Goal: Task Accomplishment & Management: Use online tool/utility

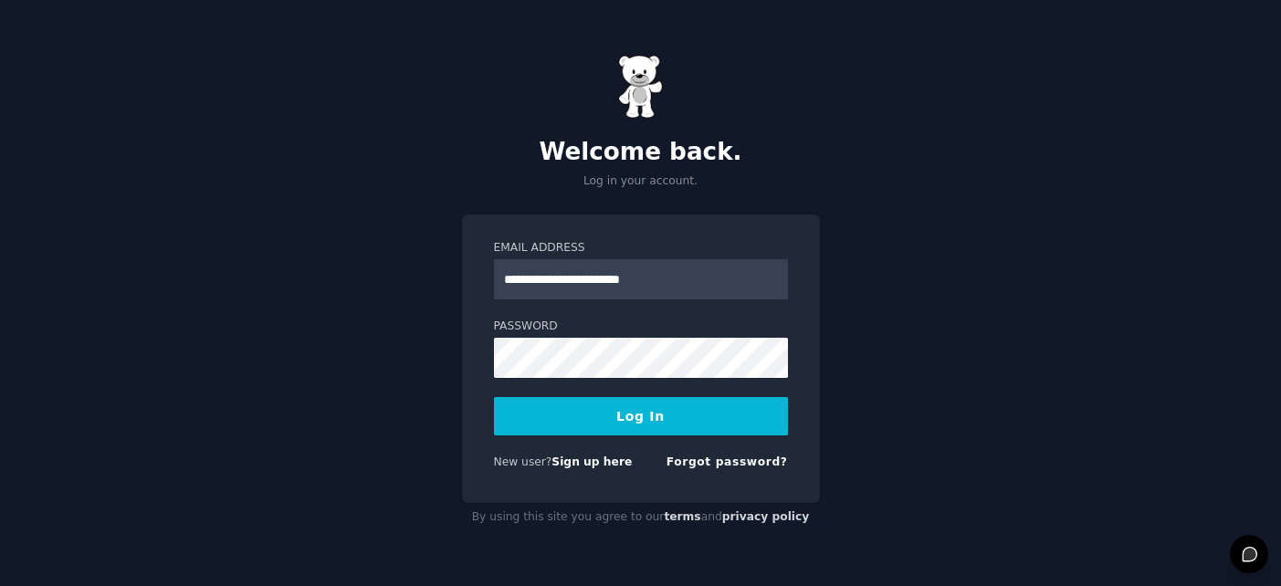
type input "**********"
click at [494, 397] on button "Log In" at bounding box center [641, 416] width 294 height 38
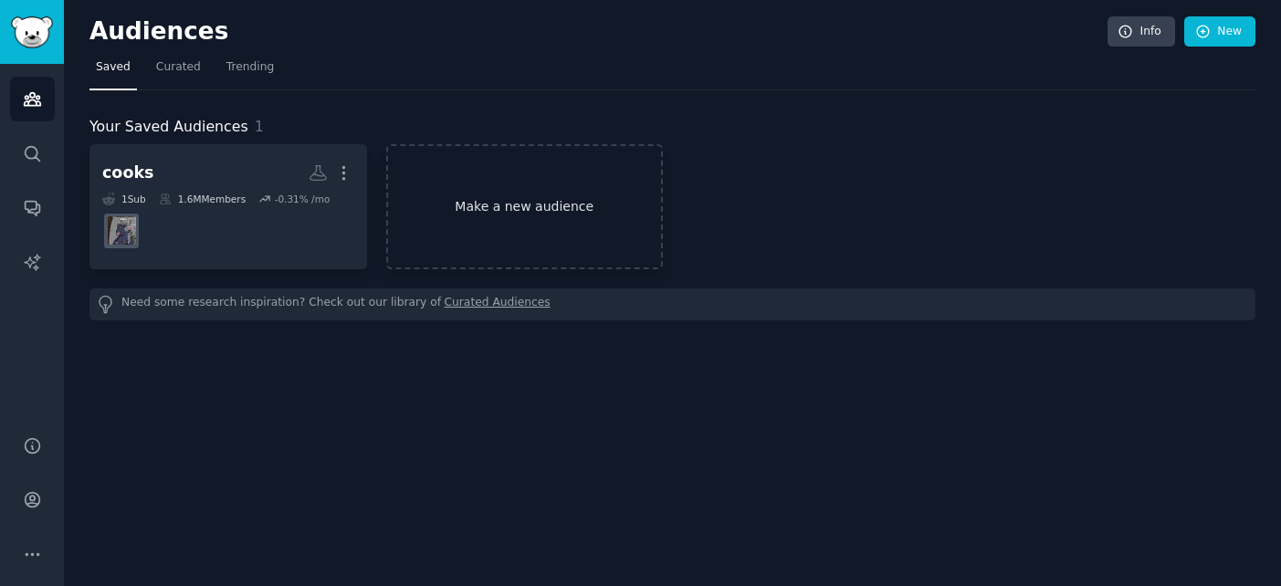
click at [529, 214] on link "Make a new audience" at bounding box center [525, 206] width 278 height 125
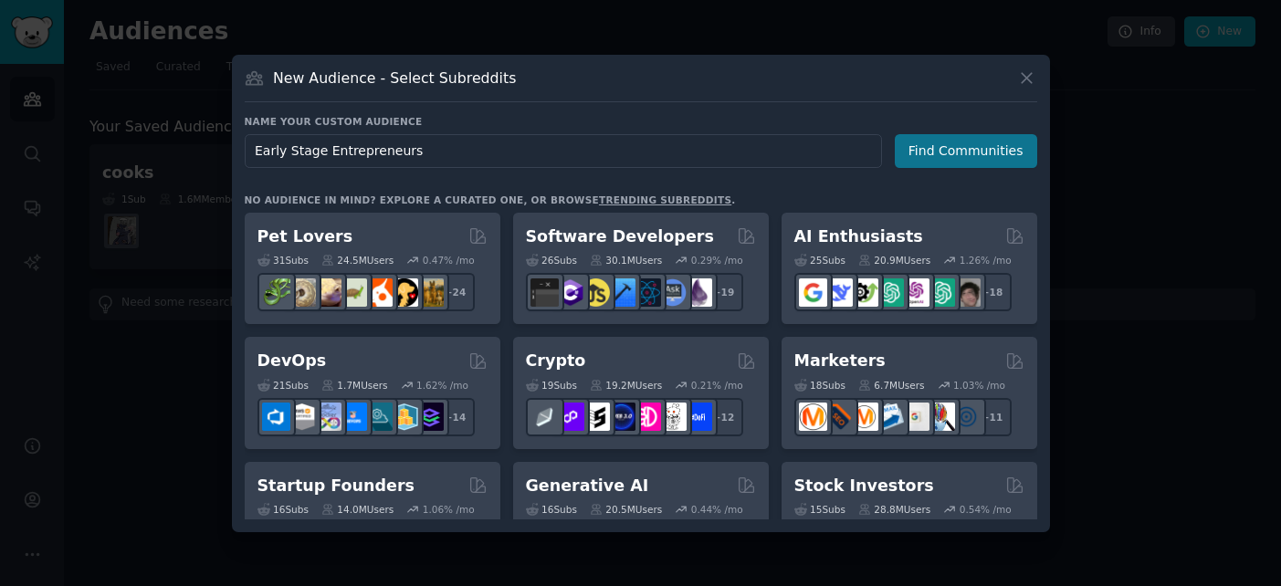
type input "Early Stage Entrepreneurs"
click at [977, 150] on button "Find Communities" at bounding box center [966, 151] width 142 height 34
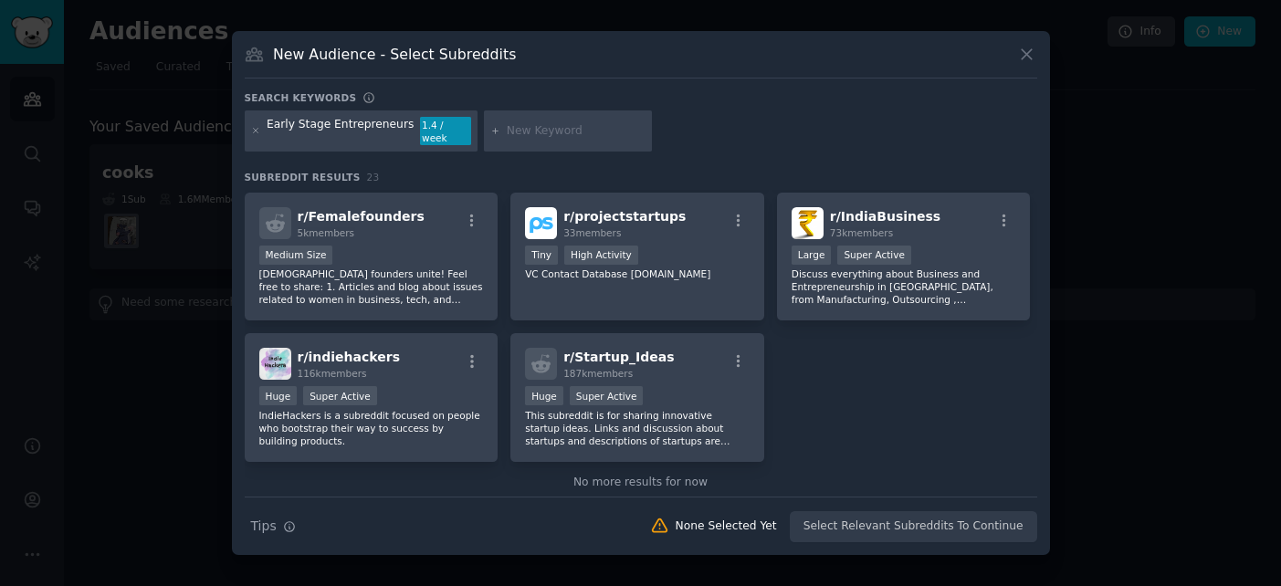
scroll to position [850, 0]
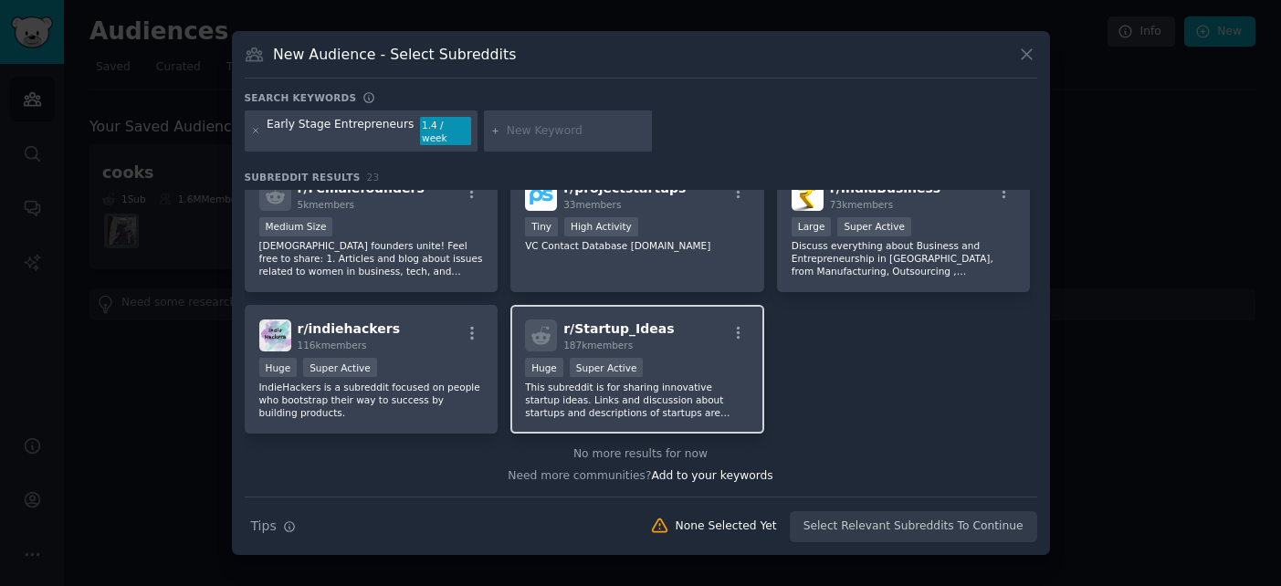
click at [686, 370] on div ">= 95th percentile for submissions / day Huge Super Active" at bounding box center [637, 369] width 225 height 23
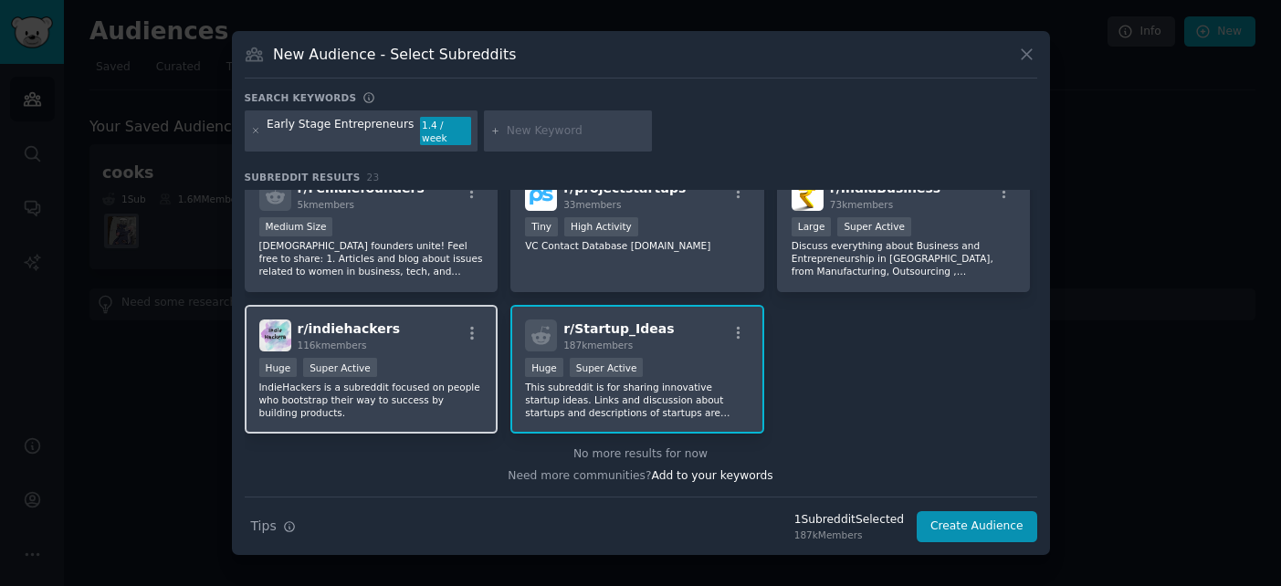
click at [311, 330] on h2 "r/ indiehackers 116k members" at bounding box center [349, 335] width 103 height 32
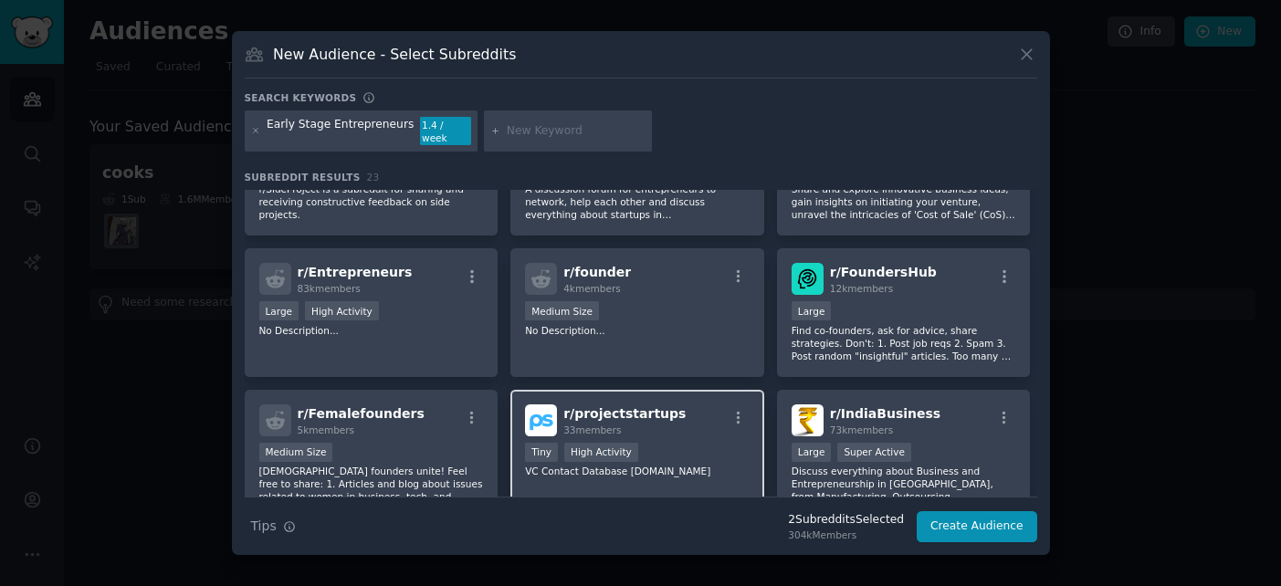
scroll to position [616, 0]
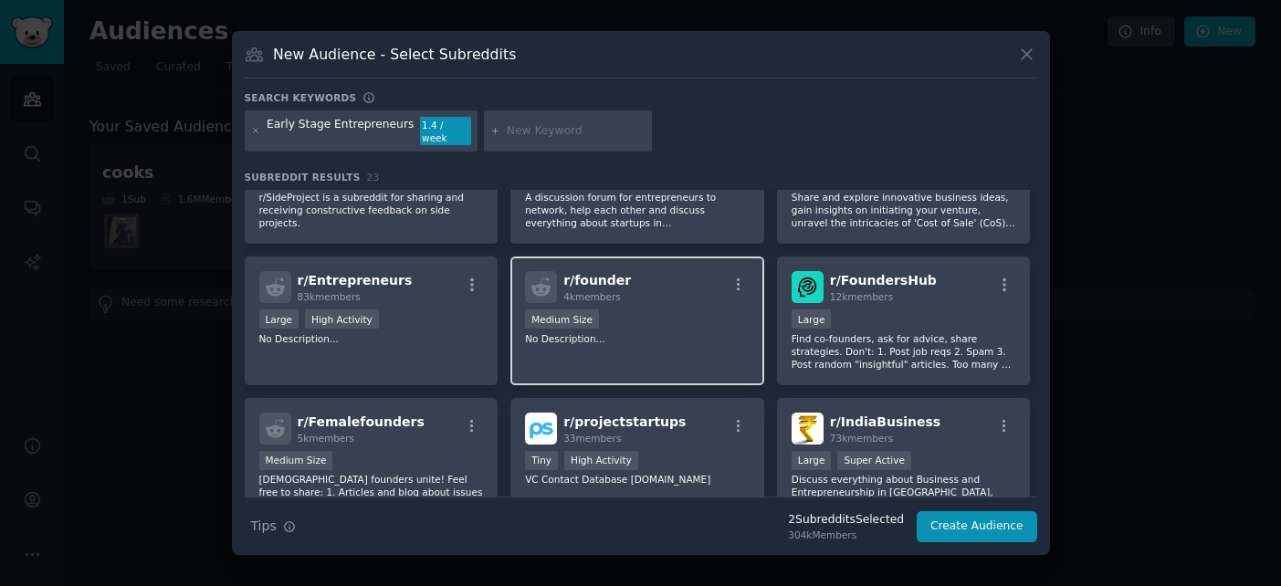
click at [635, 356] on div "r/ founder 4k members Medium Size No Description..." at bounding box center [637, 321] width 254 height 129
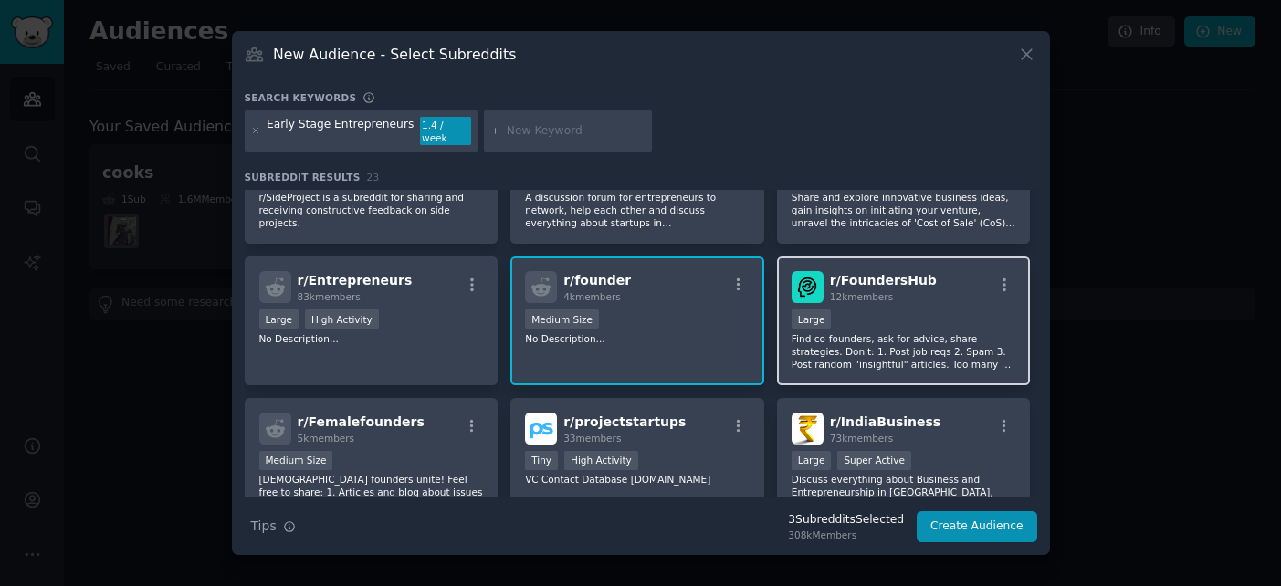
click at [888, 332] on p "Find co-founders, ask for advice, share strategies. Don't: 1. Post job reqs 2. …" at bounding box center [903, 351] width 225 height 38
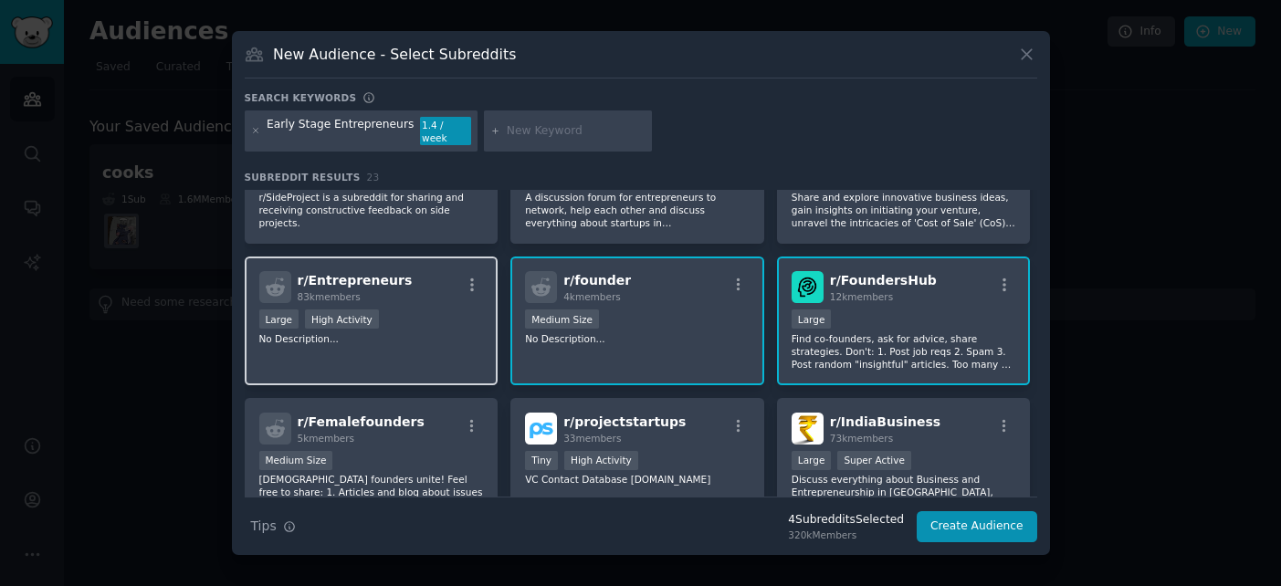
click at [360, 332] on p "No Description..." at bounding box center [371, 338] width 225 height 13
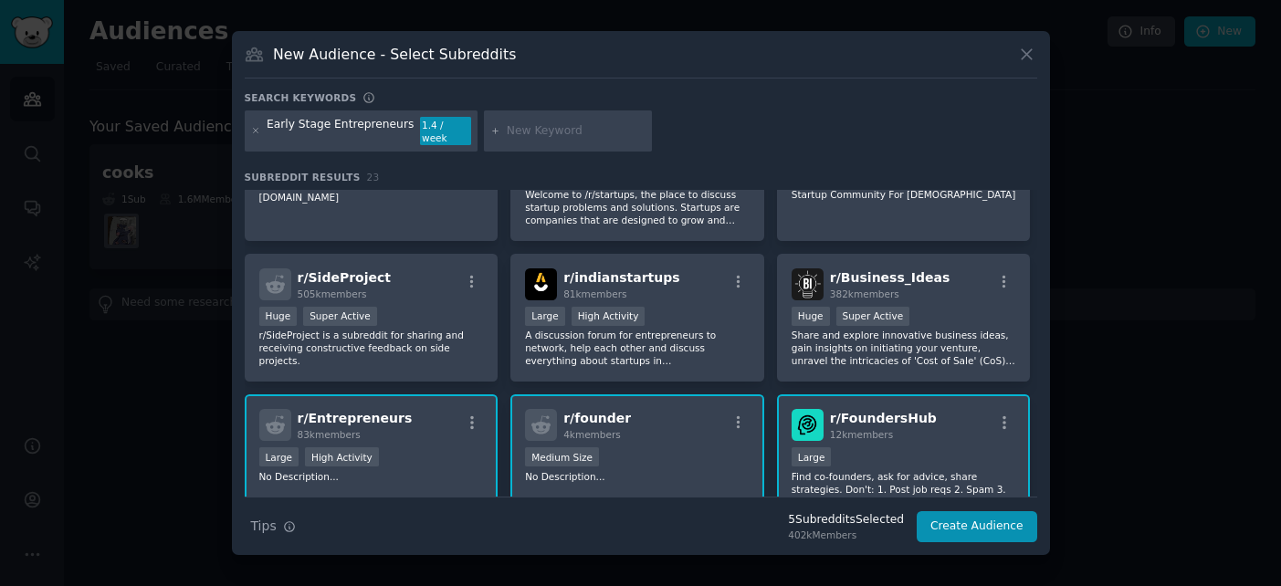
scroll to position [470, 0]
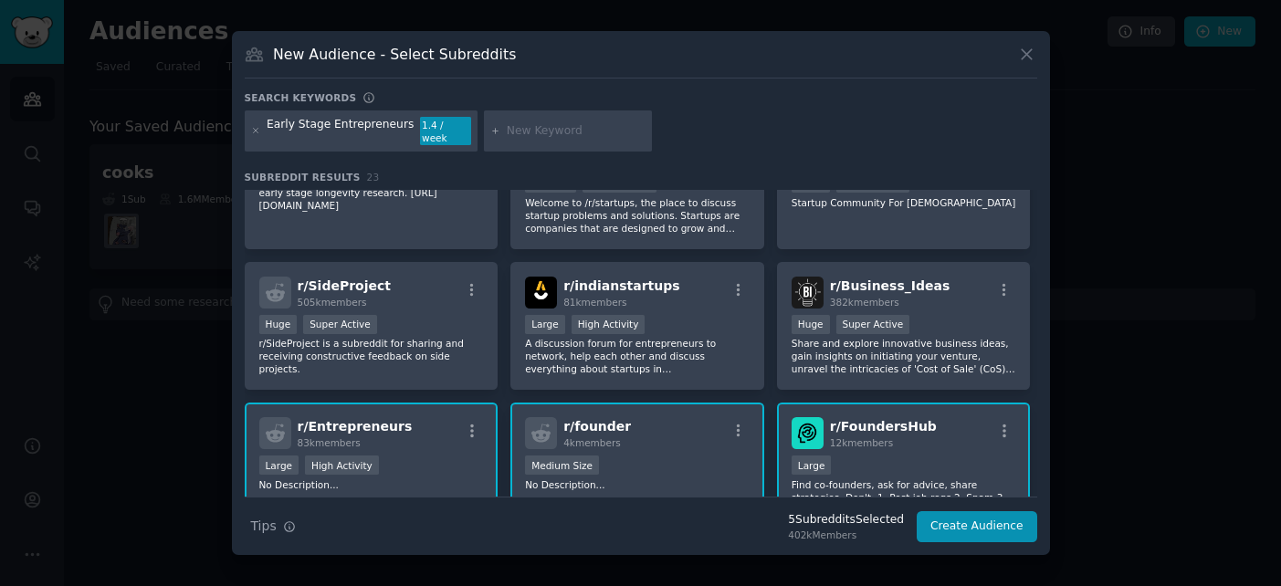
click at [360, 337] on p "r/SideProject is a subreddit for sharing and receiving constructive feedback on…" at bounding box center [371, 356] width 225 height 38
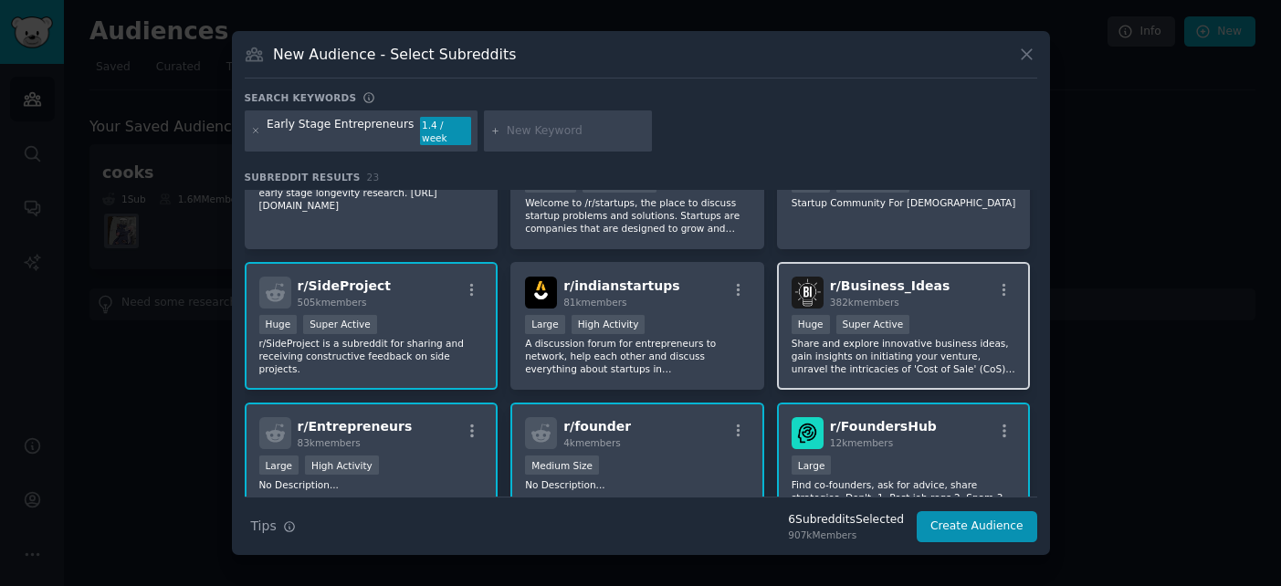
click at [914, 317] on div "Huge Super Active" at bounding box center [903, 326] width 225 height 23
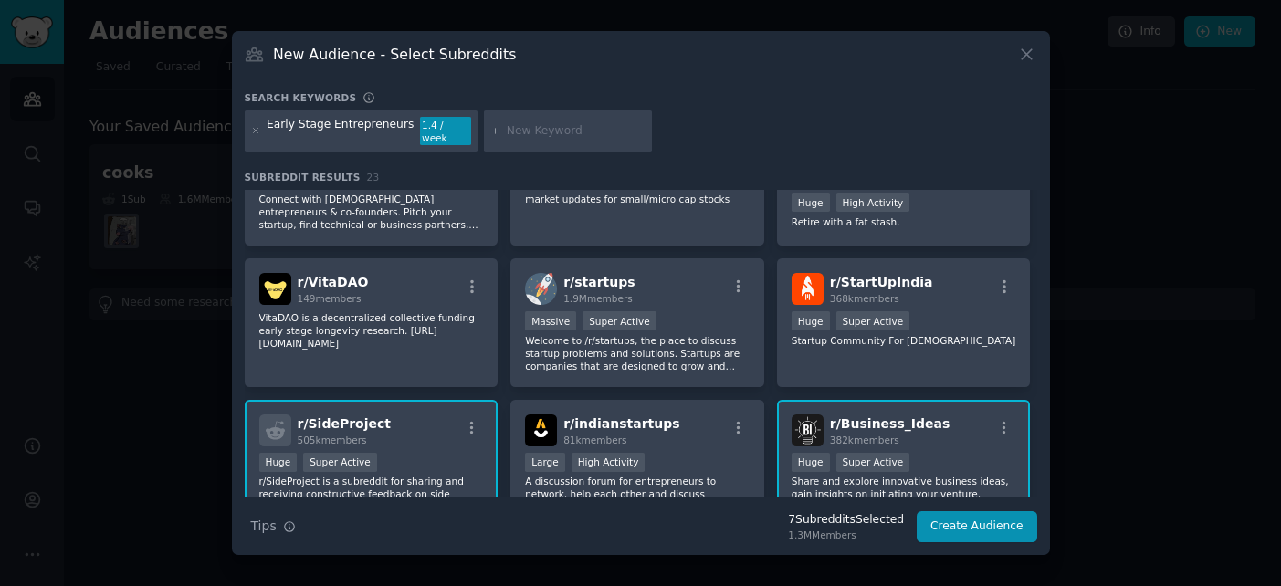
scroll to position [328, 0]
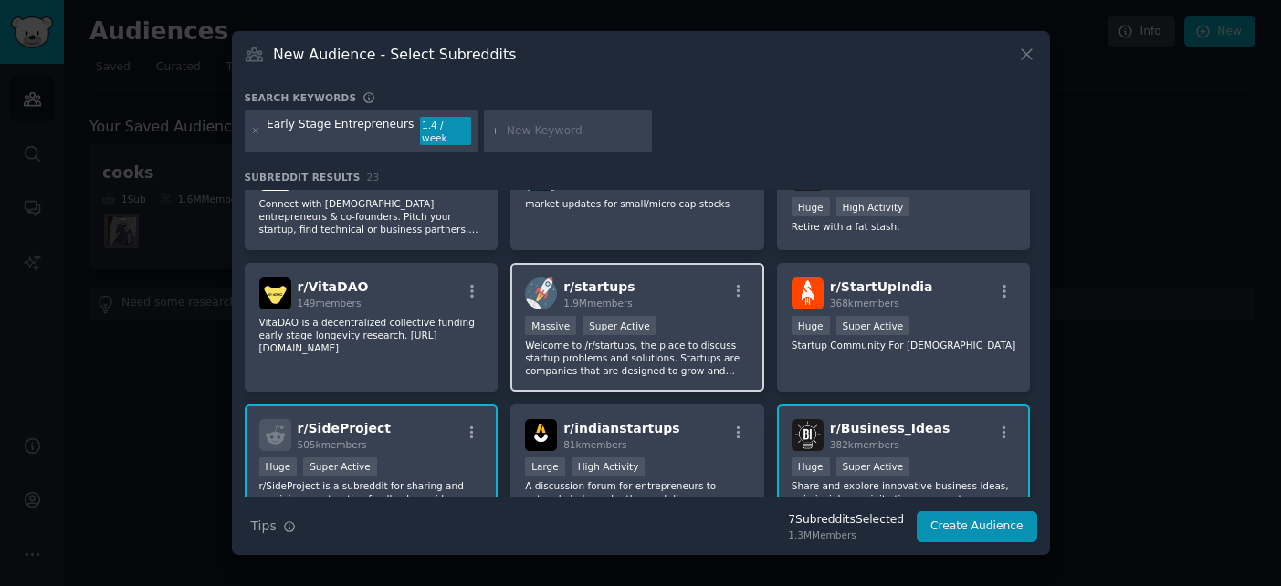
click at [618, 339] on p "Welcome to /r/startups, the place to discuss startup problems and solutions. St…" at bounding box center [637, 358] width 225 height 38
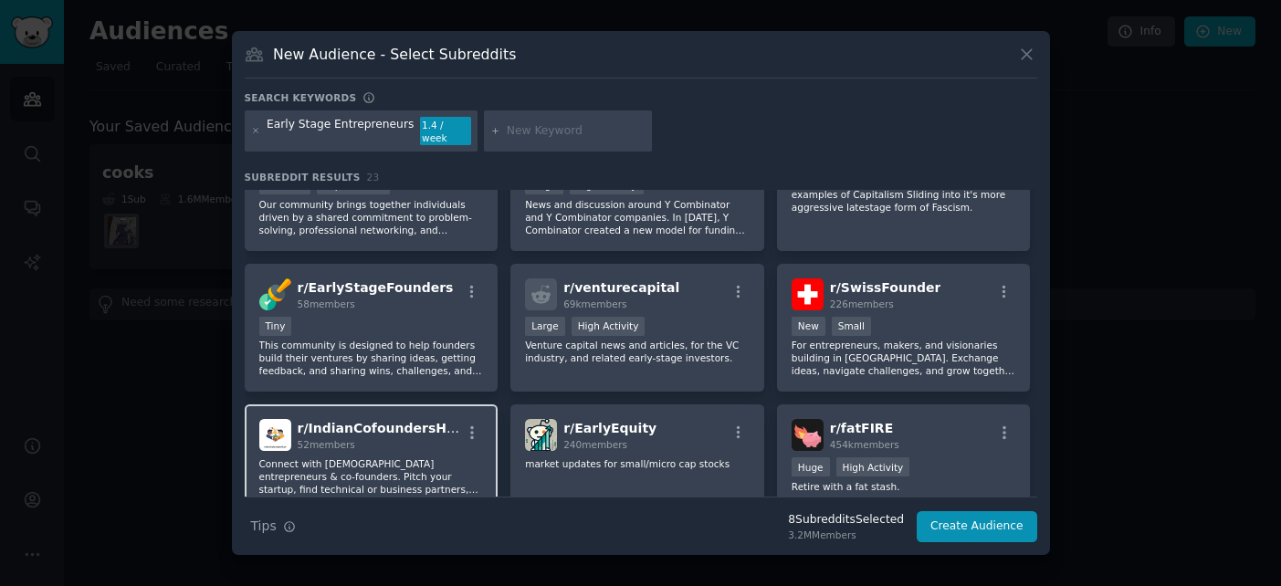
scroll to position [65, 0]
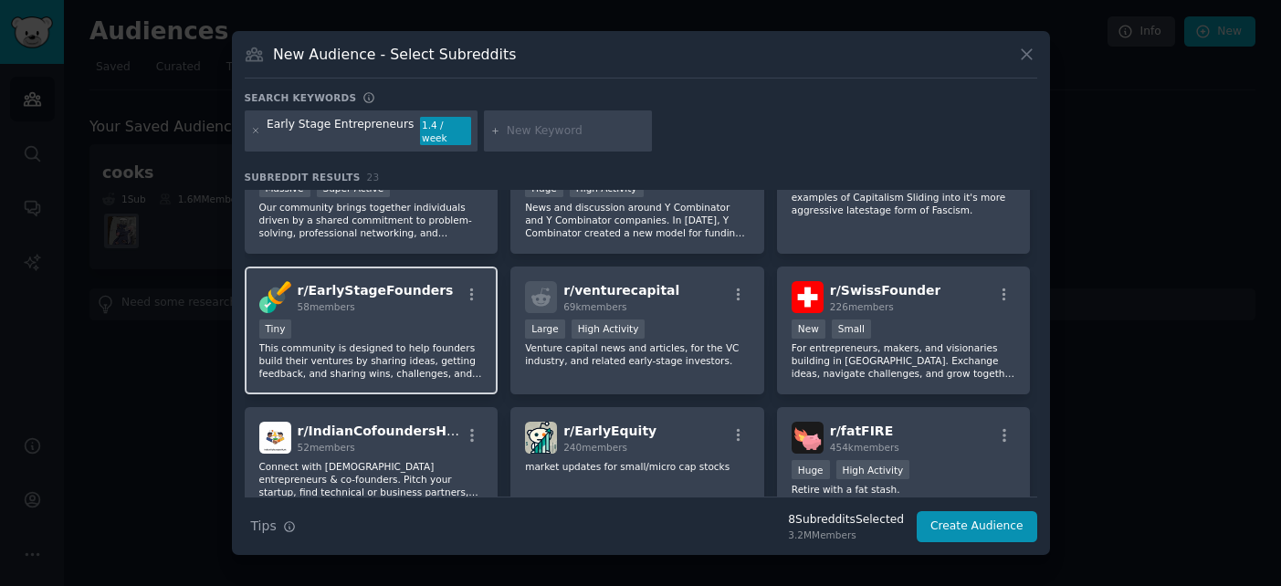
click at [421, 341] on p "This community is designed to help founders build their ventures by sharing ide…" at bounding box center [371, 360] width 225 height 38
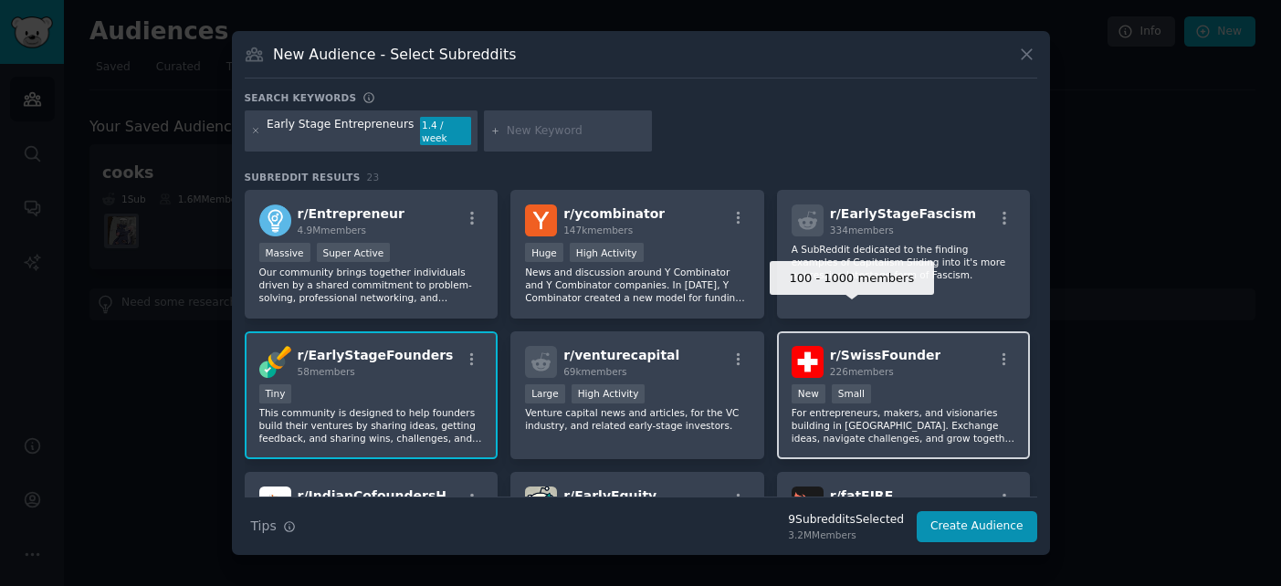
scroll to position [4, 0]
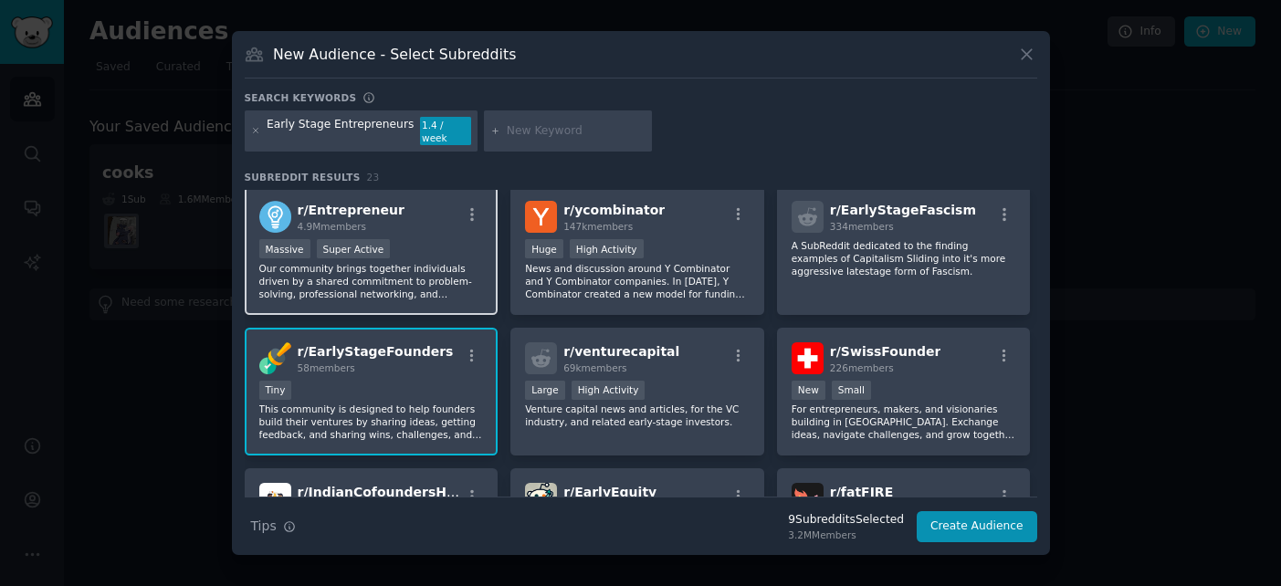
click at [358, 262] on p "Our community brings together individuals driven by a shared commitment to prob…" at bounding box center [371, 281] width 225 height 38
click at [964, 529] on button "Create Audience" at bounding box center [977, 526] width 120 height 31
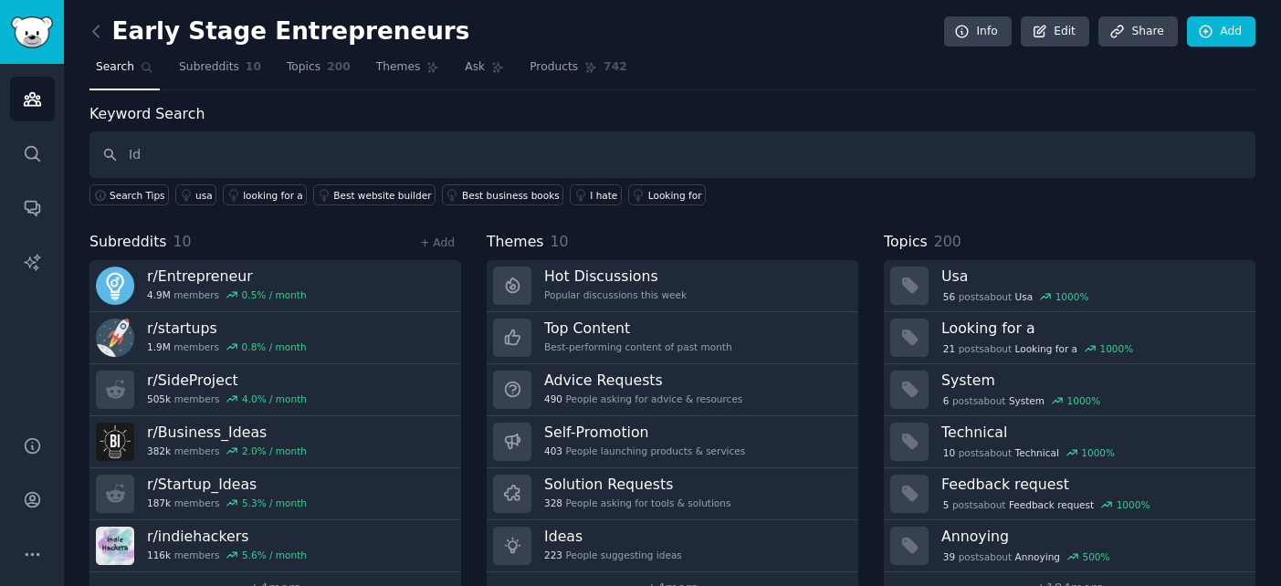
type input "I"
type input "validation"
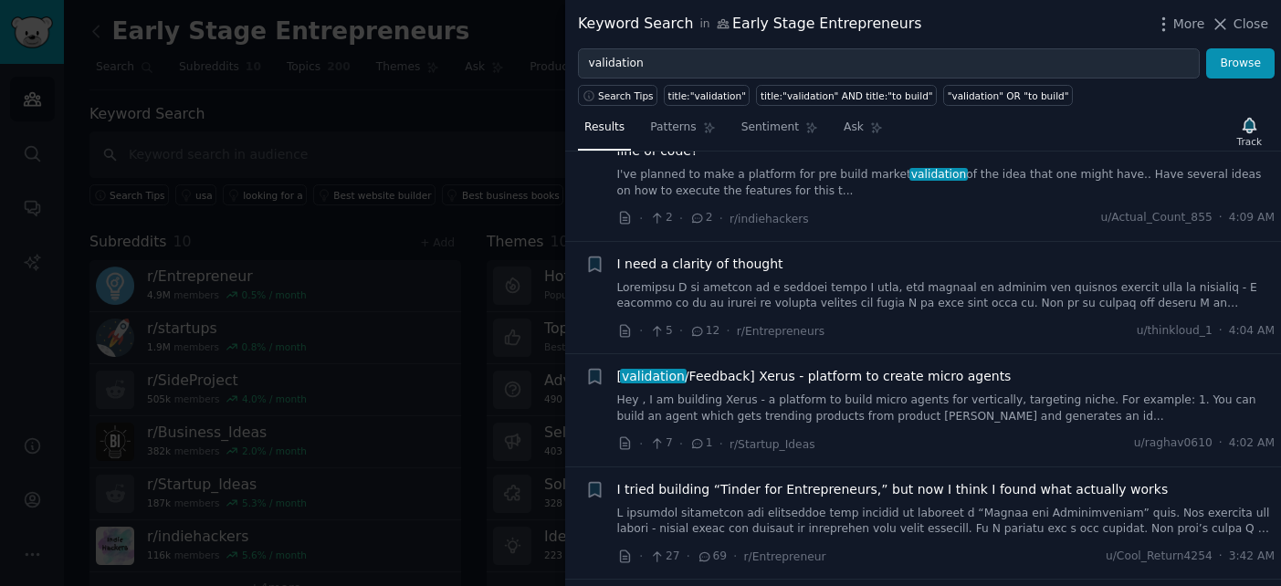
scroll to position [2530, 0]
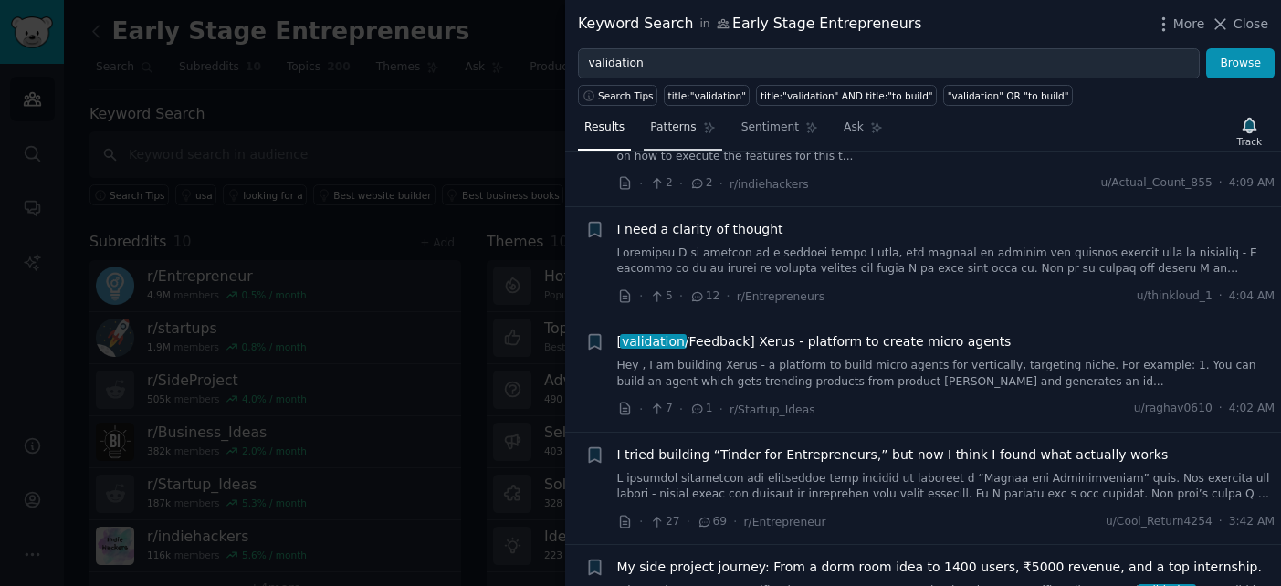
click at [674, 130] on span "Patterns" at bounding box center [673, 128] width 46 height 16
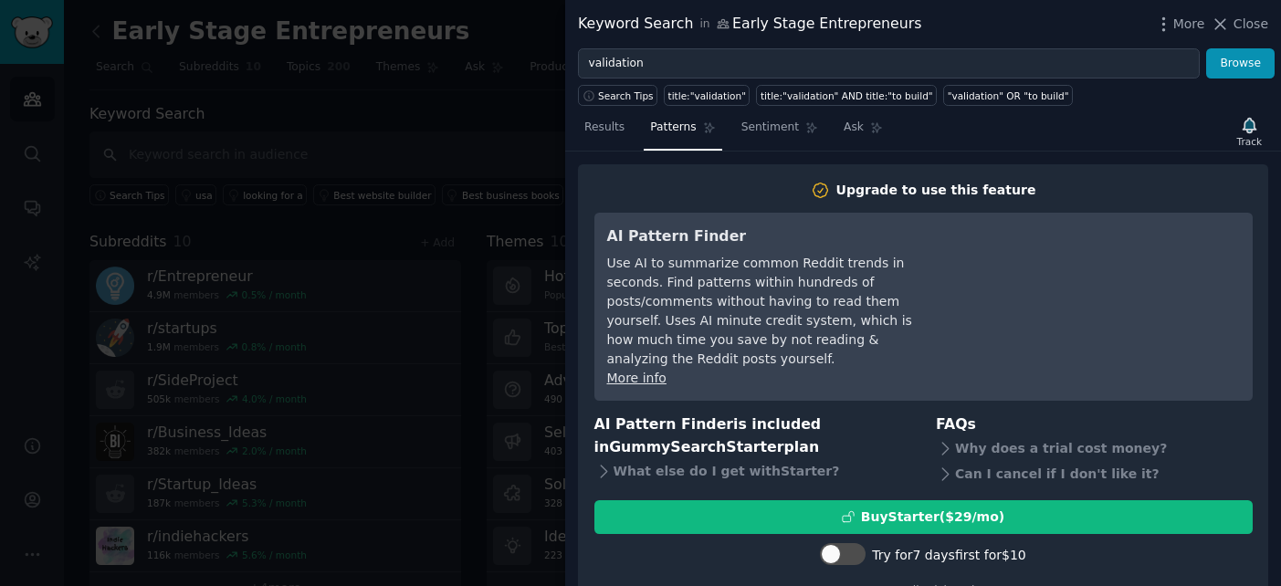
scroll to position [41, 0]
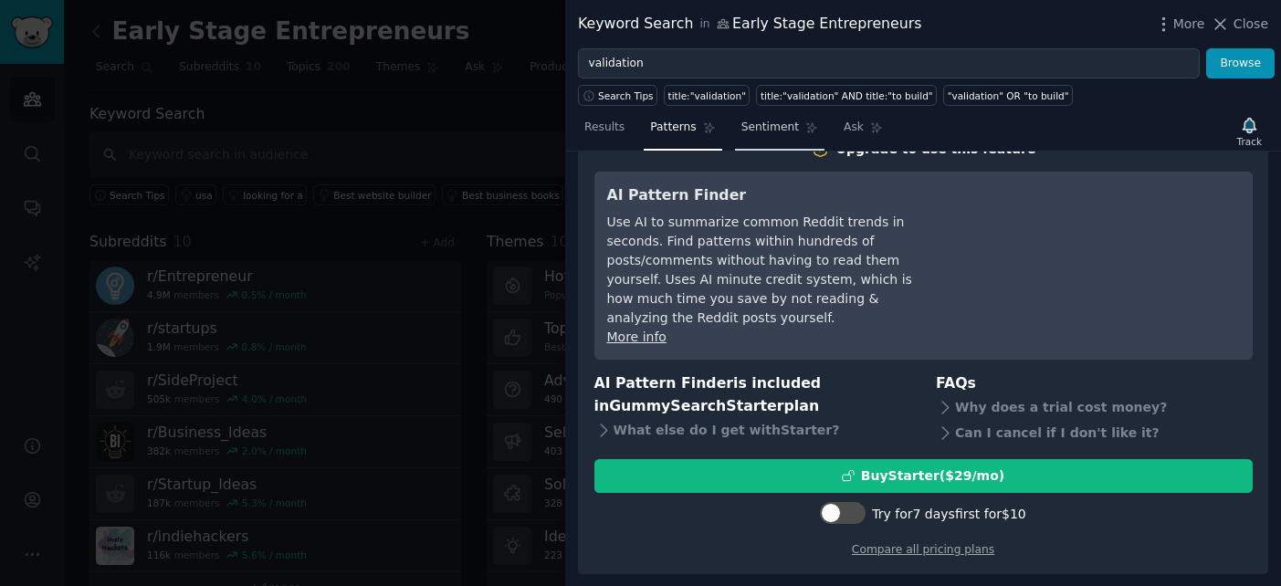
click at [767, 118] on link "Sentiment" at bounding box center [779, 131] width 89 height 37
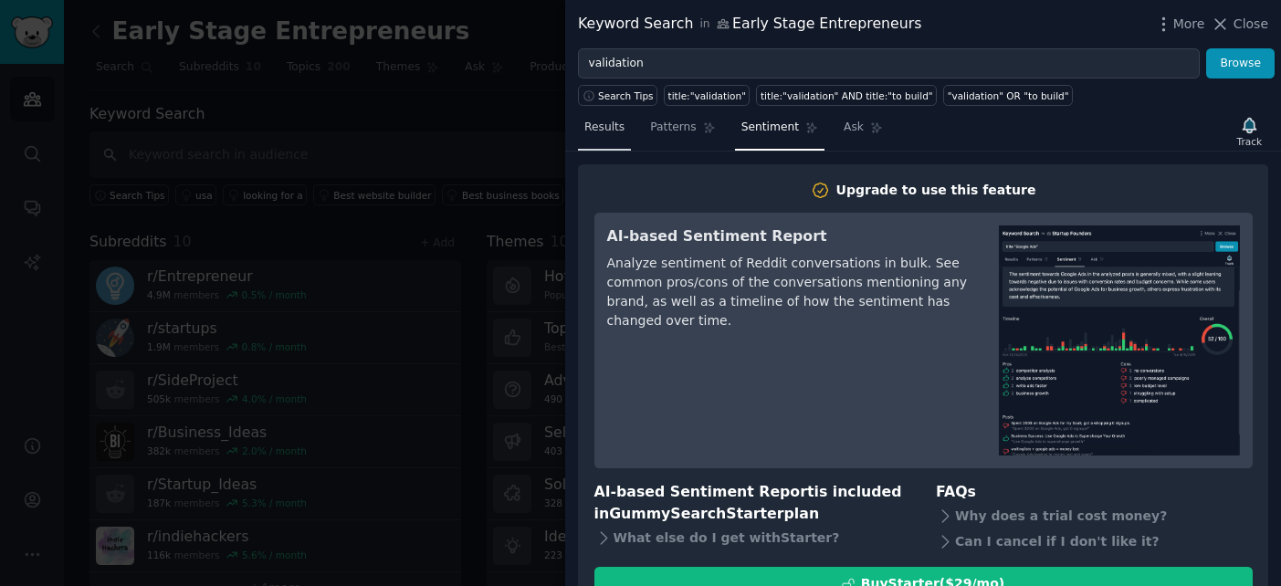
click at [606, 128] on span "Results" at bounding box center [604, 128] width 40 height 16
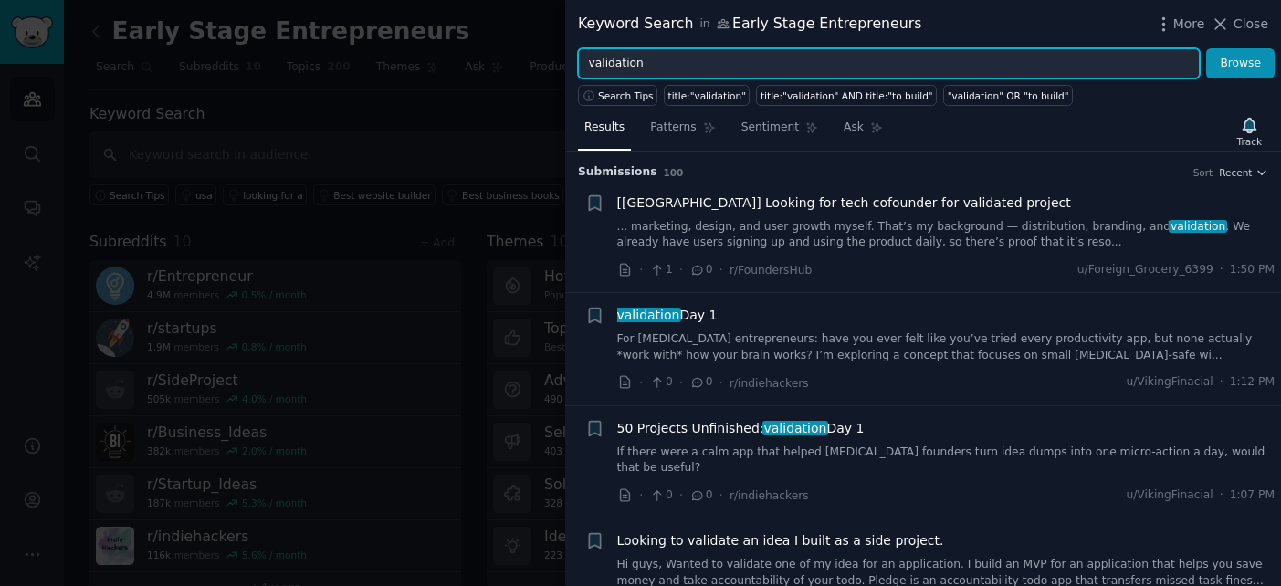
click at [647, 59] on input "validation" at bounding box center [889, 63] width 622 height 31
drag, startPoint x: 647, startPoint y: 59, endPoint x: 553, endPoint y: 51, distance: 94.4
click at [553, 51] on div "Keyword Search in Early Stage Entrepreneurs More Close validation Browse Search…" at bounding box center [640, 293] width 1281 height 586
type input "user interviews"
click at [1206, 48] on button "Browse" at bounding box center [1240, 63] width 68 height 31
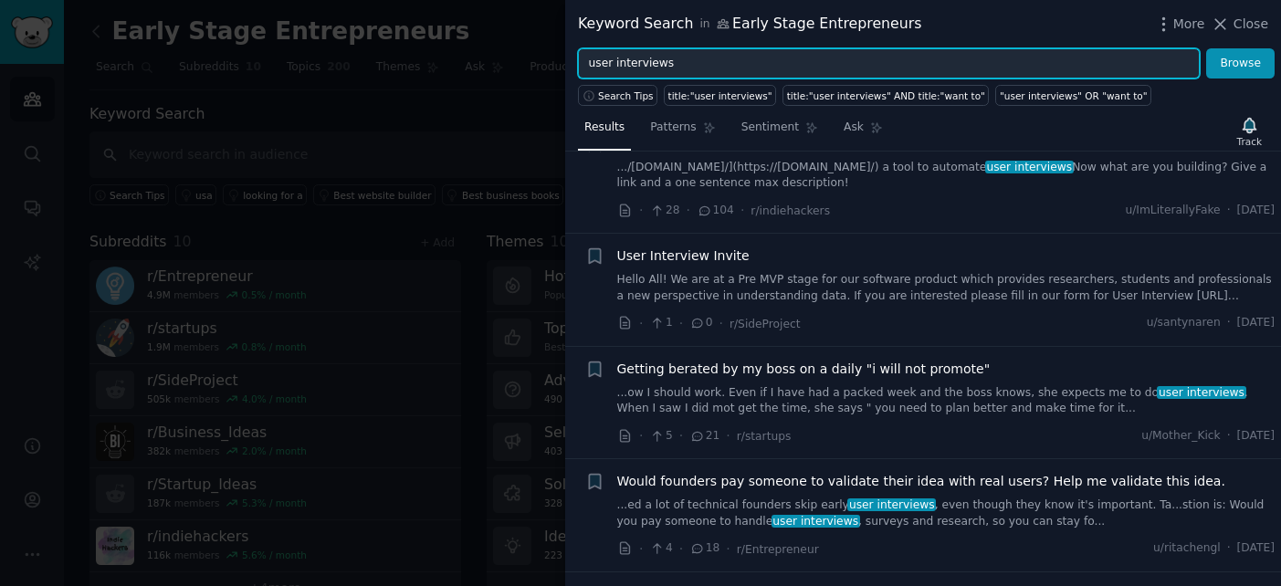
scroll to position [887, 0]
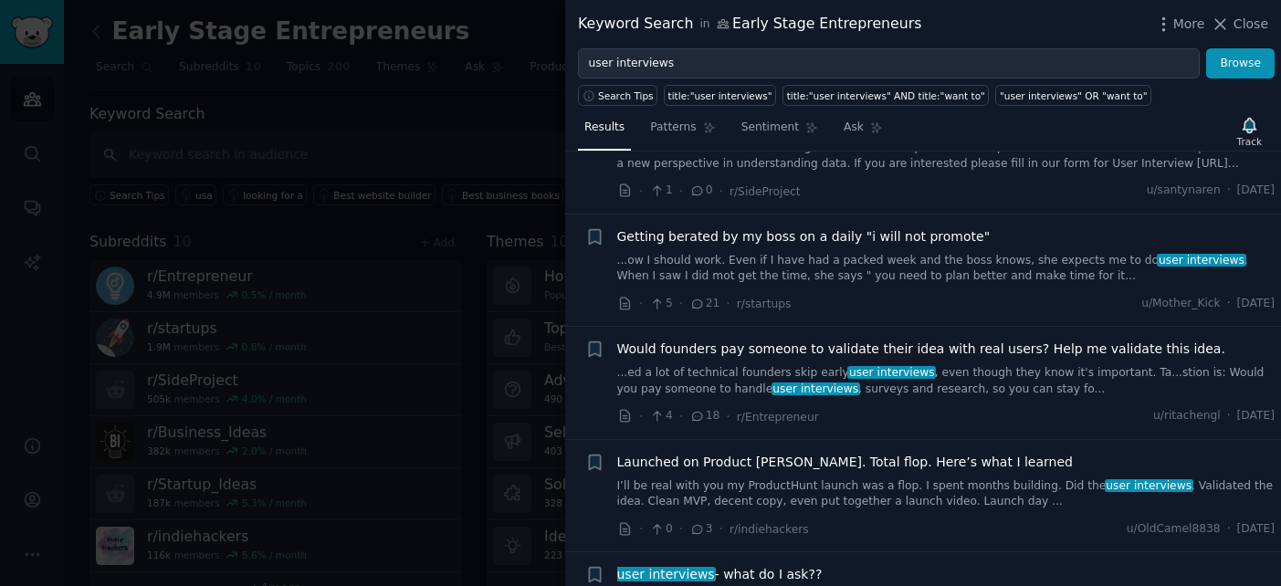
click at [843, 351] on span "Would founders pay someone to validate their idea with real users? Help me vali…" at bounding box center [921, 349] width 608 height 19
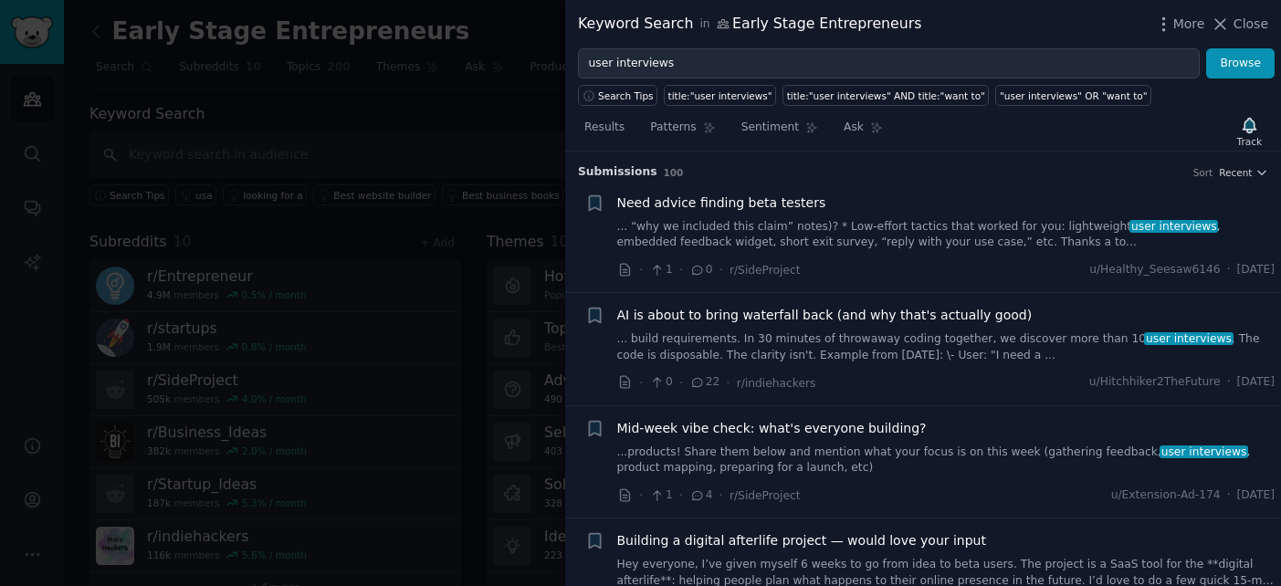
click at [990, 14] on div "Keyword Search in Early Stage Entrepreneurs More Close" at bounding box center [923, 24] width 690 height 23
